Goal: Find contact information: Find contact information

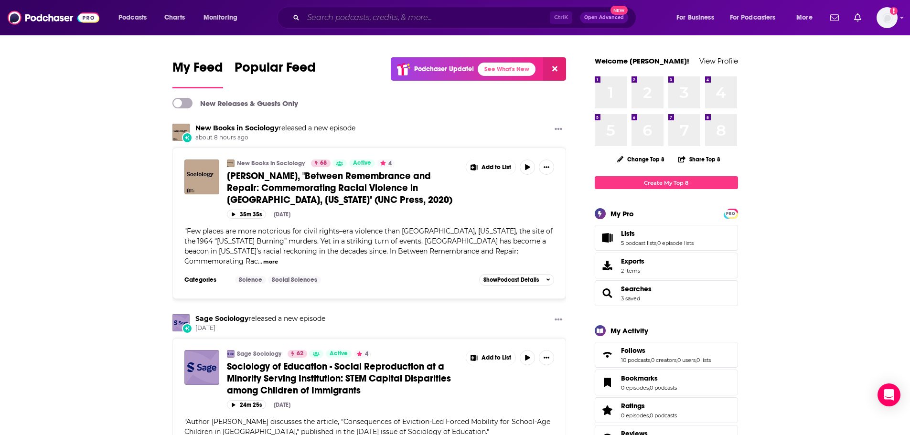
click at [388, 16] on input "Search podcasts, credits, & more..." at bounding box center [426, 17] width 246 height 15
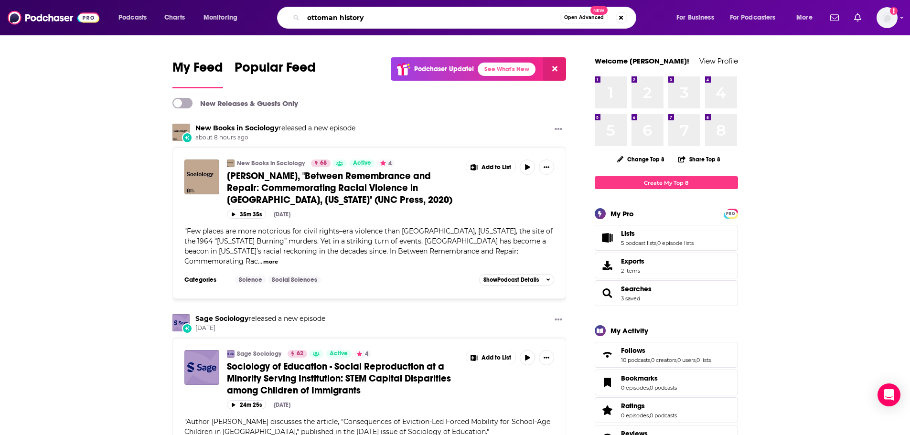
type input "ottoman history"
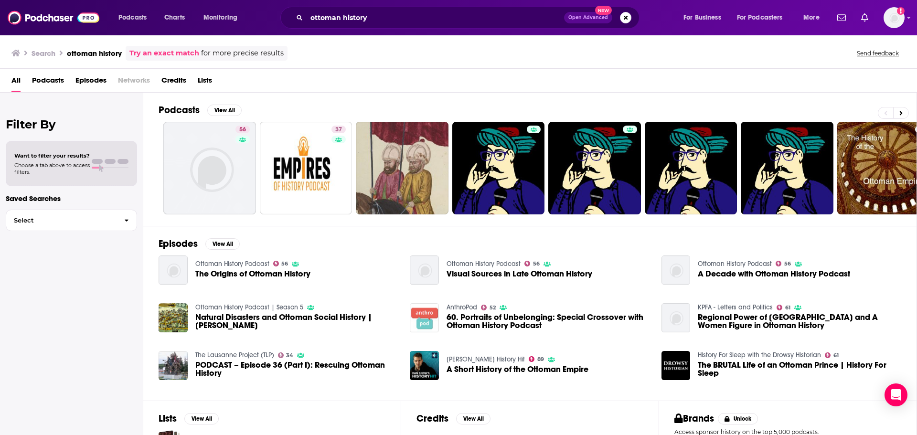
click at [251, 264] on link "Ottoman History Podcast" at bounding box center [232, 264] width 74 height 8
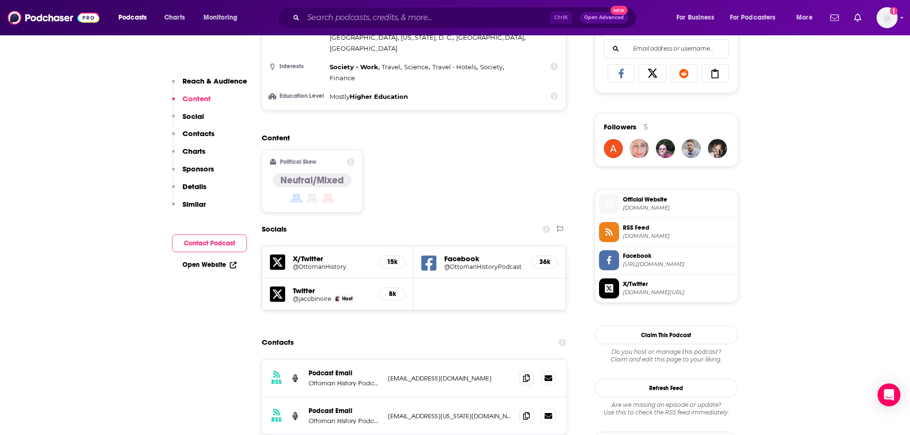
scroll to position [716, 0]
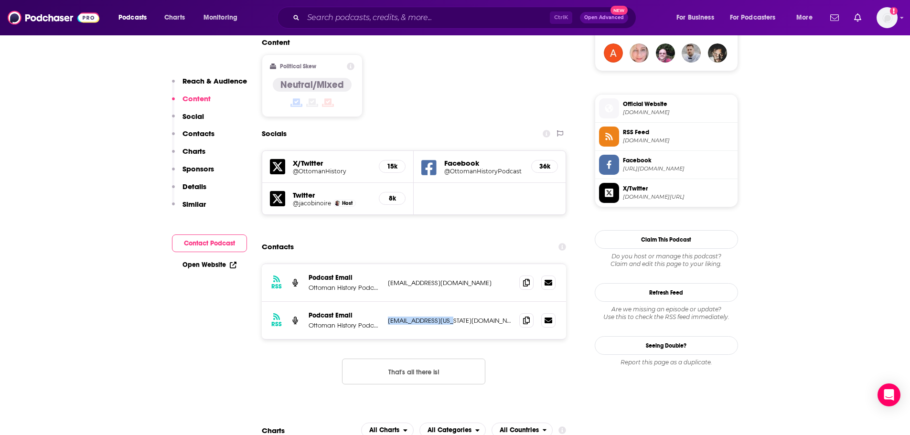
drag, startPoint x: 455, startPoint y: 286, endPoint x: 389, endPoint y: 286, distance: 66.4
click at [389, 317] on p "[EMAIL_ADDRESS][US_STATE][DOMAIN_NAME]" at bounding box center [450, 321] width 124 height 8
copy p "[EMAIL_ADDRESS][US_STATE][DOMAIN_NAME]"
drag, startPoint x: 464, startPoint y: 250, endPoint x: 388, endPoint y: 251, distance: 75.9
click at [388, 279] on p "[EMAIL_ADDRESS][DOMAIN_NAME]" at bounding box center [450, 283] width 124 height 8
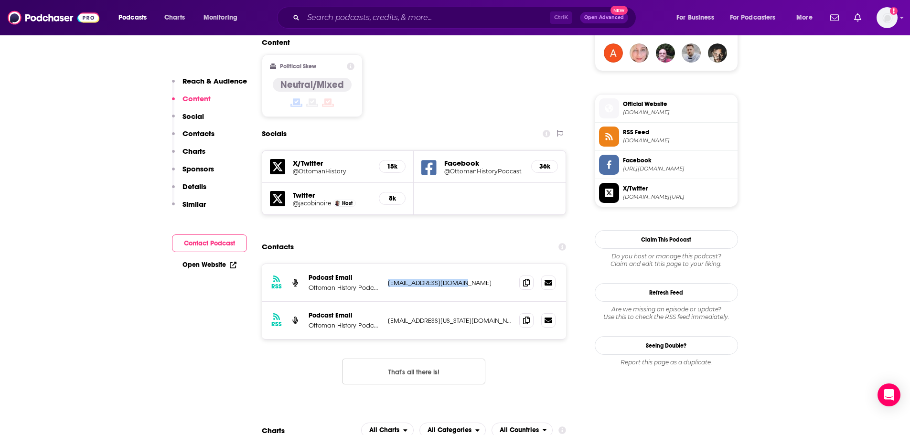
copy p "[EMAIL_ADDRESS][DOMAIN_NAME]"
click at [518, 13] on input "Search podcasts, credits, & more..." at bounding box center [426, 17] width 246 height 15
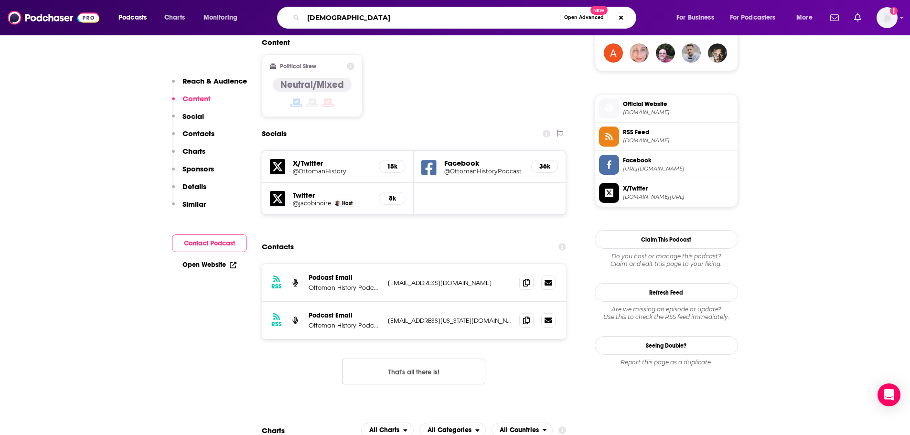
type input "africanist"
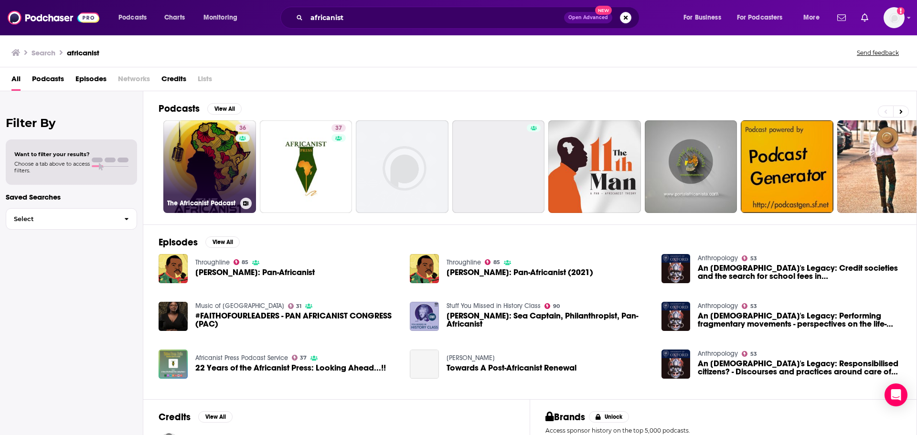
click at [208, 158] on link "36 The Africanist Podcast" at bounding box center [209, 166] width 93 height 93
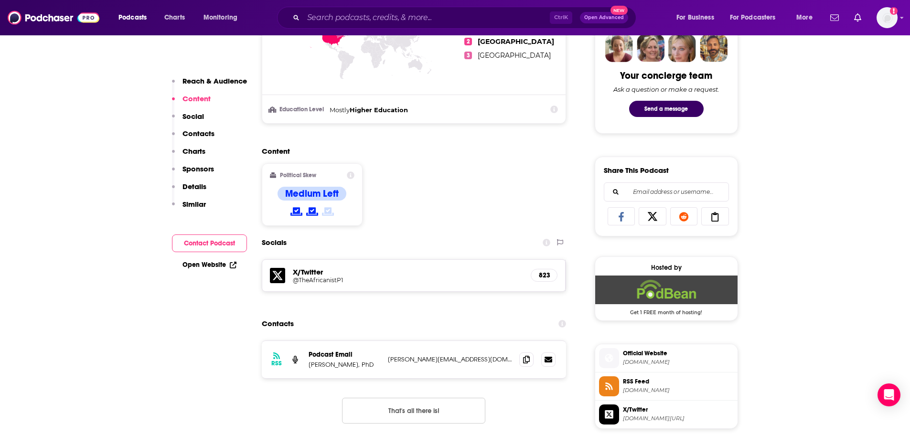
scroll to position [573, 0]
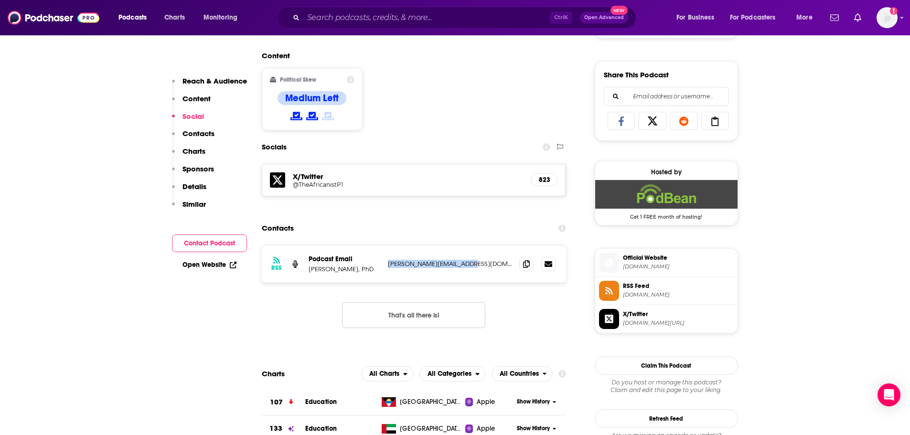
drag, startPoint x: 488, startPoint y: 262, endPoint x: 389, endPoint y: 265, distance: 98.4
click at [389, 265] on p "[PERSON_NAME][EMAIL_ADDRESS][DOMAIN_NAME]" at bounding box center [450, 264] width 124 height 8
copy p "[PERSON_NAME][EMAIL_ADDRESS][DOMAIN_NAME]"
click at [397, 20] on input "Search podcasts, credits, & more..." at bounding box center [426, 17] width 246 height 15
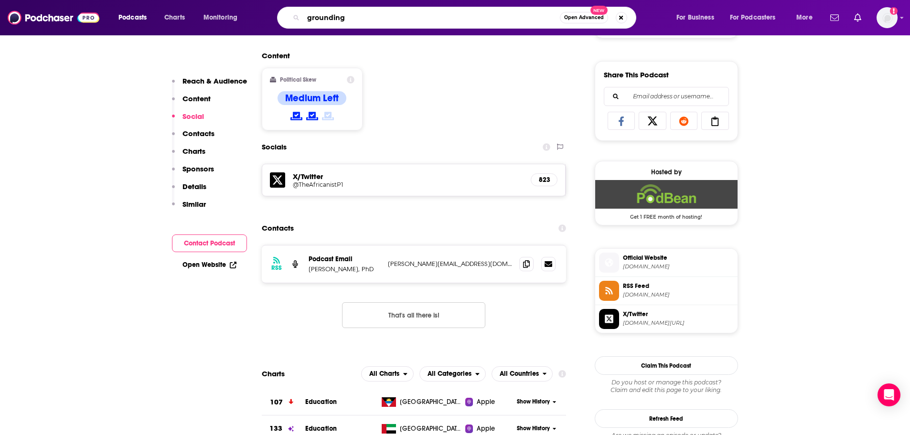
type input "groundings"
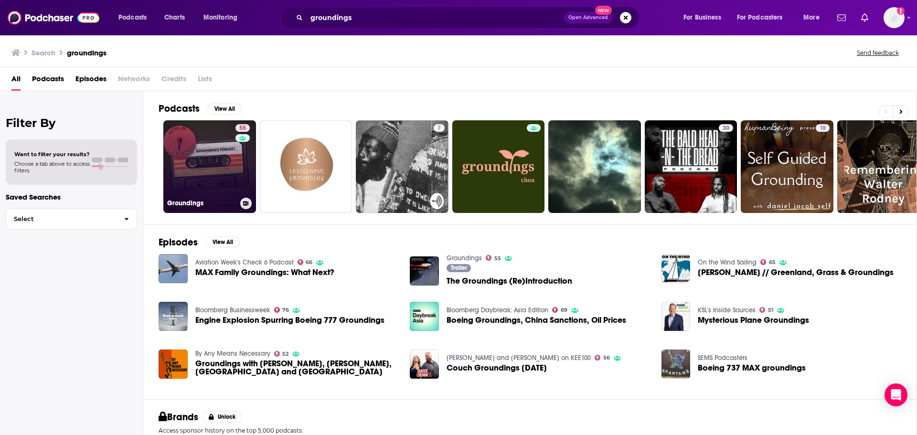
click at [216, 168] on link "55 Groundings" at bounding box center [209, 166] width 93 height 93
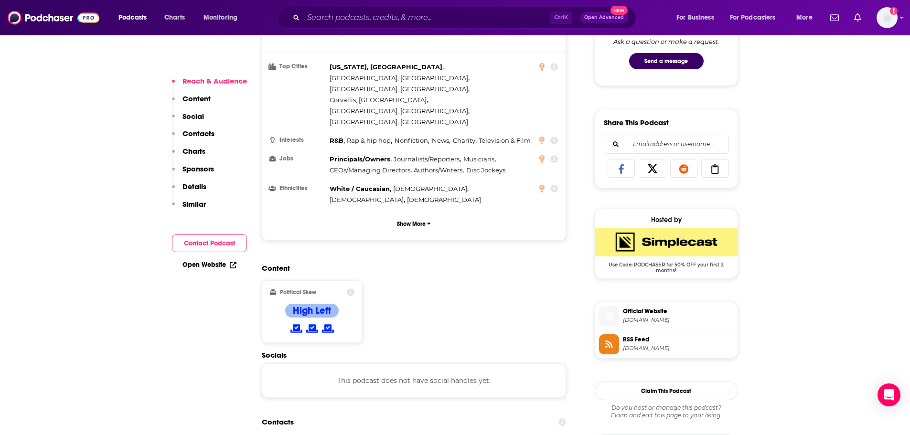
scroll to position [669, 0]
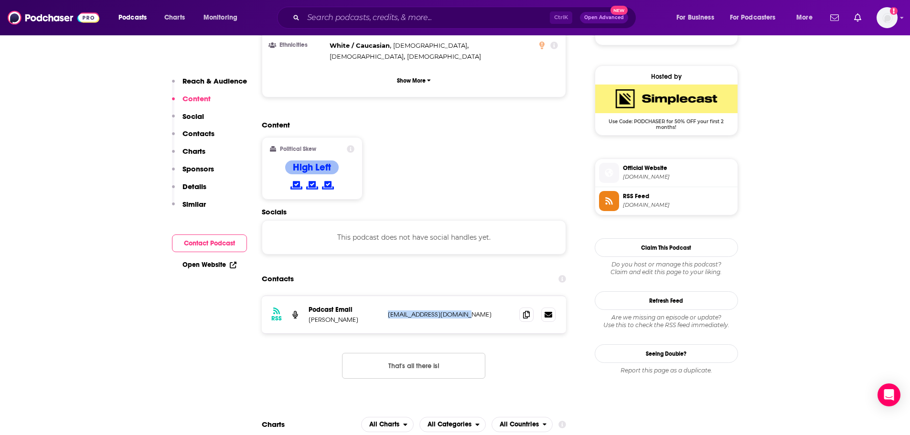
drag, startPoint x: 474, startPoint y: 253, endPoint x: 389, endPoint y: 256, distance: 85.1
click at [389, 310] on p "[EMAIL_ADDRESS][DOMAIN_NAME]" at bounding box center [450, 314] width 124 height 8
copy p "[EMAIL_ADDRESS][DOMAIN_NAME]"
